Goal: Book appointment/travel/reservation

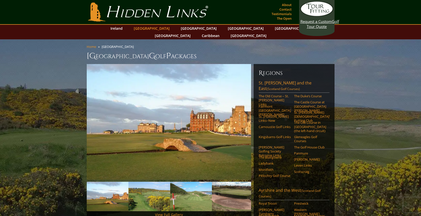
click at [156, 28] on link "[GEOGRAPHIC_DATA]" at bounding box center [151, 28] width 41 height 7
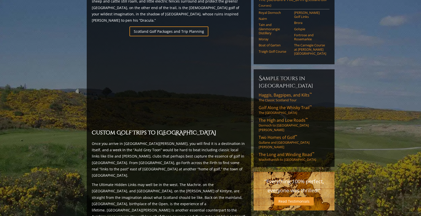
scroll to position [389, 0]
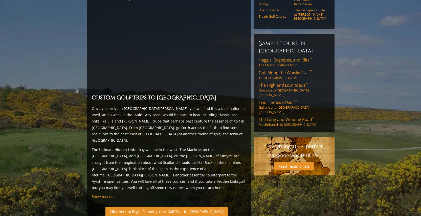
click at [173, 207] on link "Click Here to Begin Planning Your Golf Tour in [GEOGRAPHIC_DATA]" at bounding box center [166, 212] width 123 height 10
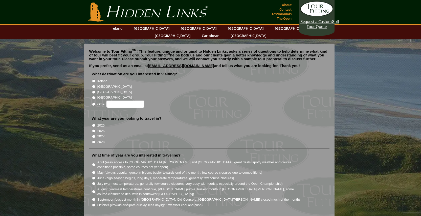
click at [93, 80] on input "Ireland" at bounding box center [93, 81] width 3 height 3
radio input "true"
click at [94, 85] on input "[GEOGRAPHIC_DATA]" at bounding box center [93, 86] width 3 height 3
radio input "true"
click at [94, 130] on input "2026" at bounding box center [93, 131] width 3 height 3
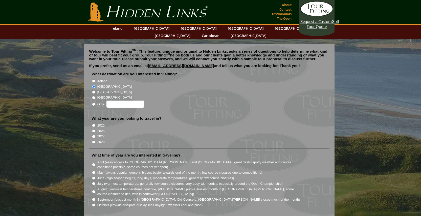
radio input "true"
click at [93, 171] on input "May (always popular, gorse in bloom, busier towards end of the month, few cours…" at bounding box center [93, 172] width 3 height 3
radio input "true"
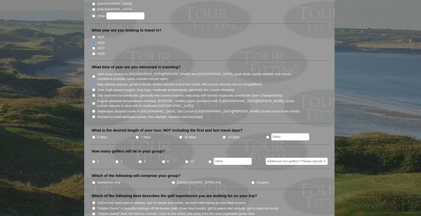
scroll to position [90, 0]
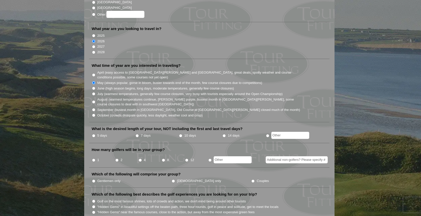
click at [224, 134] on input "14 days" at bounding box center [223, 135] width 3 height 3
radio input "true"
click at [141, 159] on input "4" at bounding box center [139, 160] width 3 height 3
radio input "true"
click at [251, 180] on input "Couples" at bounding box center [252, 181] width 3 height 3
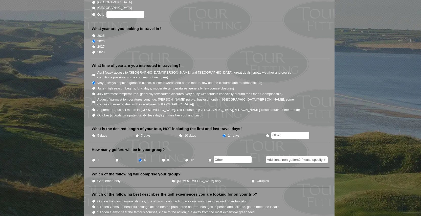
radio input "true"
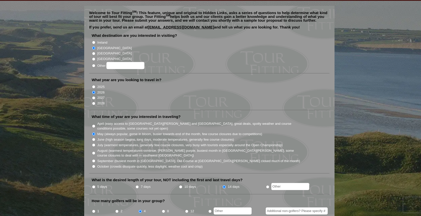
scroll to position [0, 0]
